Goal: Book appointment/travel/reservation

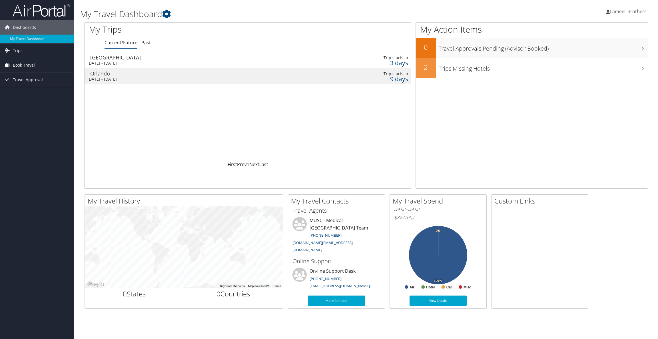
click at [45, 61] on link "Book Travel" at bounding box center [37, 65] width 74 height 14
click at [41, 93] on link "Book/Manage Online Trips" at bounding box center [37, 93] width 74 height 9
